Goal: Find specific fact: Find specific fact

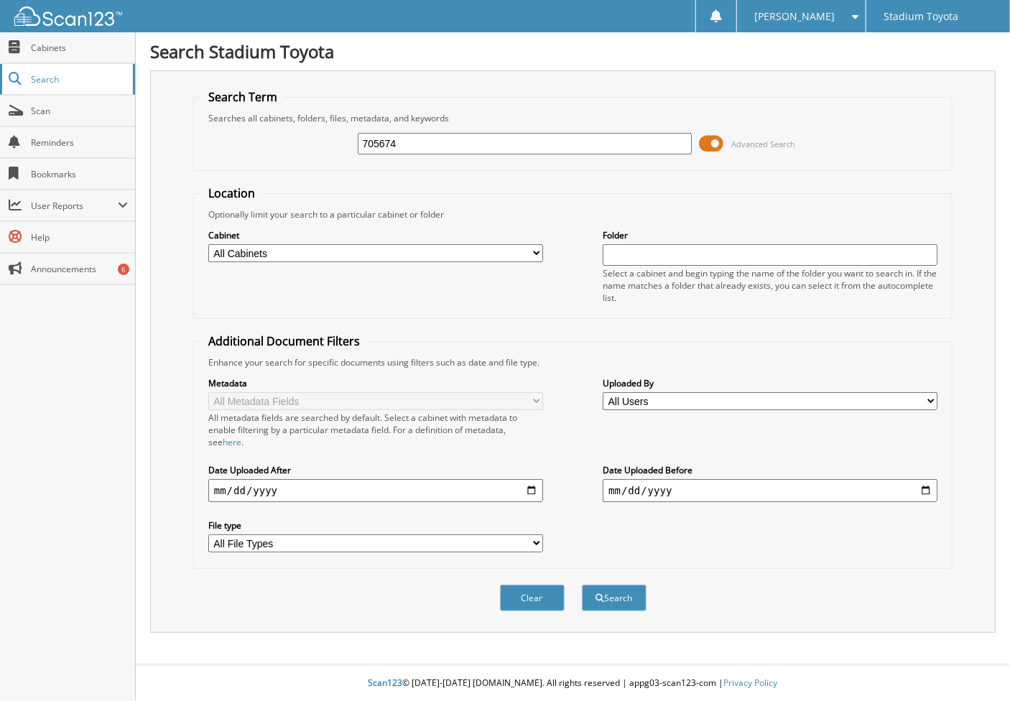
type input "705674"
click at [582, 585] on button "Search" at bounding box center [614, 598] width 65 height 27
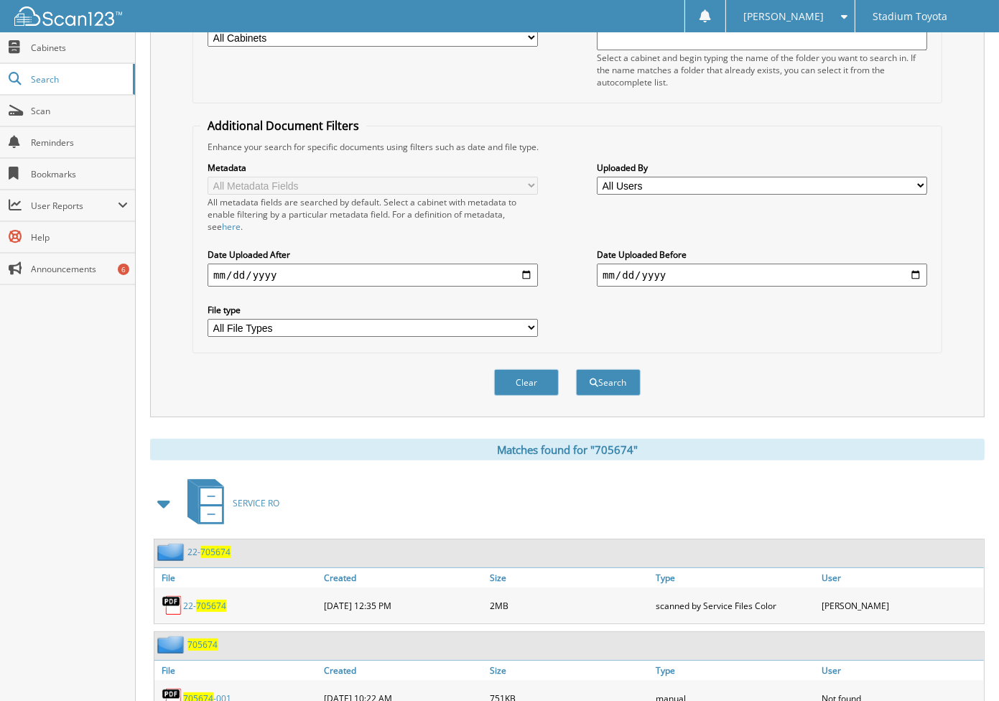
scroll to position [256, 0]
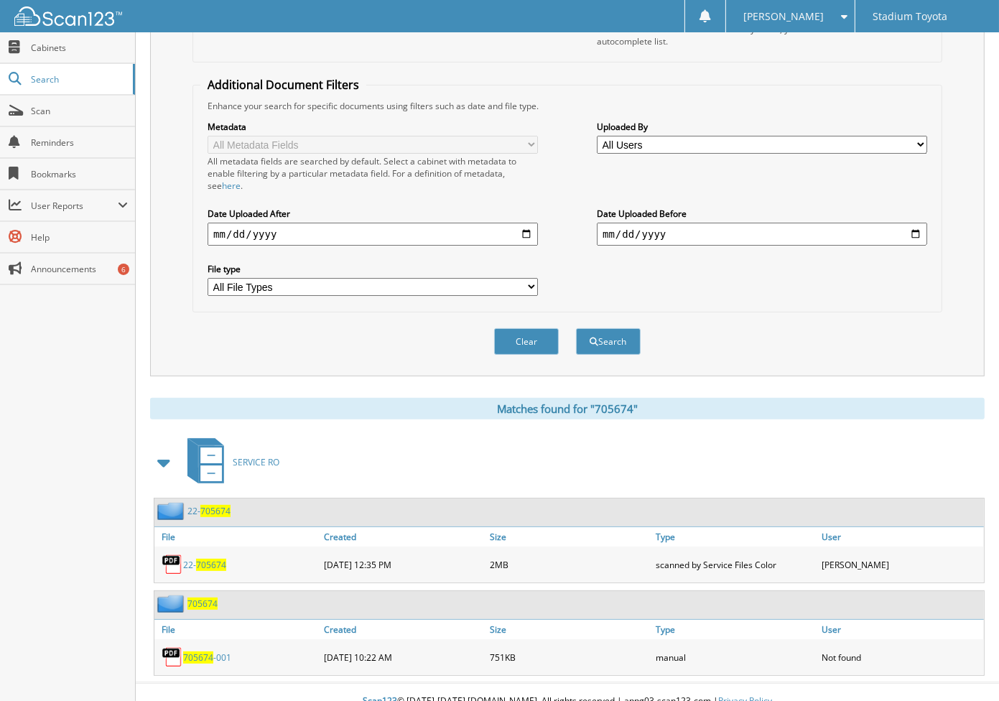
click at [215, 559] on span "705674" at bounding box center [211, 565] width 30 height 12
